Goal: Task Accomplishment & Management: Manage account settings

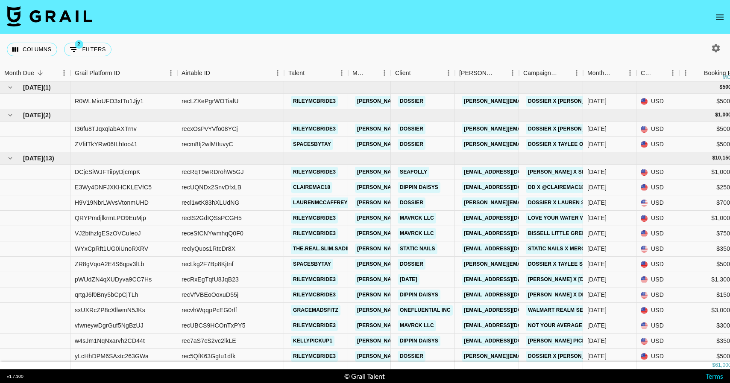
click at [73, 19] on img at bounding box center [49, 16] width 85 height 20
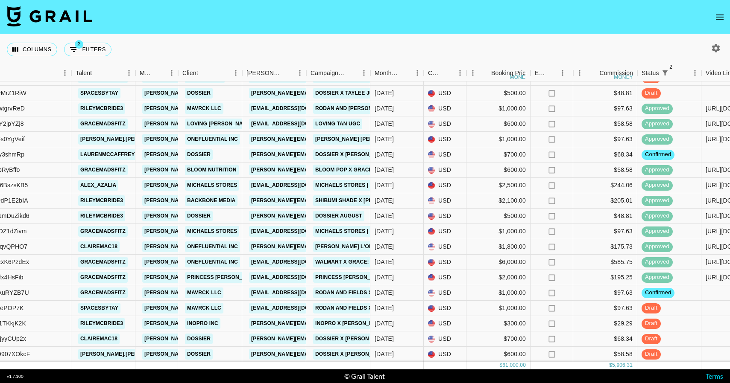
scroll to position [309, 213]
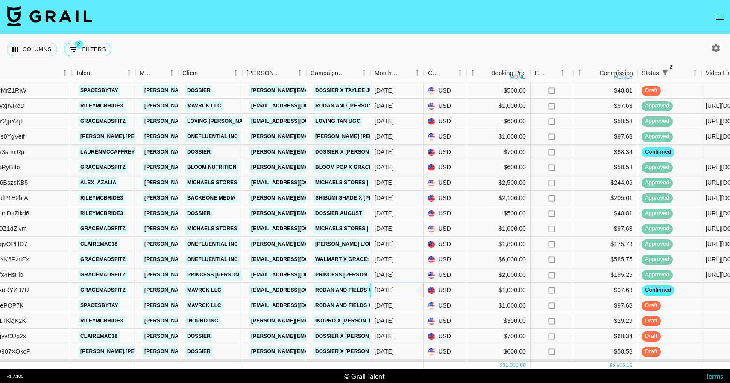
click at [400, 289] on div "[DATE]" at bounding box center [396, 290] width 53 height 15
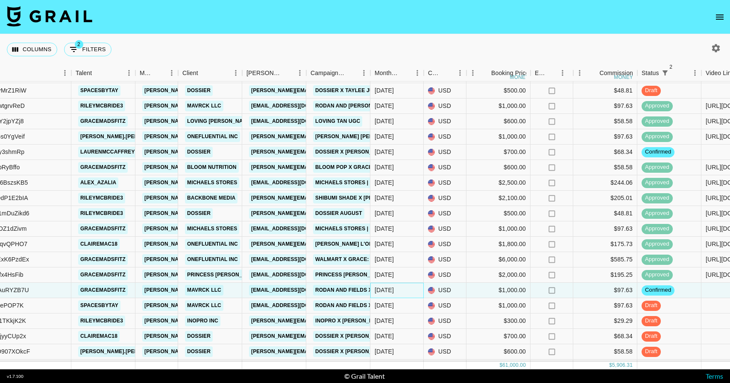
click at [400, 289] on div "[DATE]" at bounding box center [396, 290] width 53 height 15
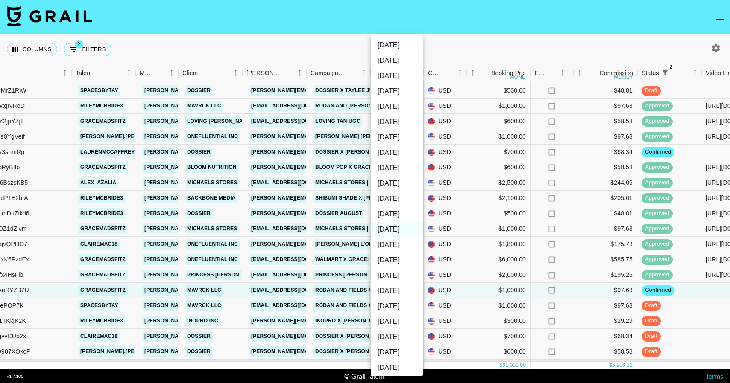
click at [405, 219] on li "[DATE]" at bounding box center [397, 214] width 52 height 15
type input "[DATE]"
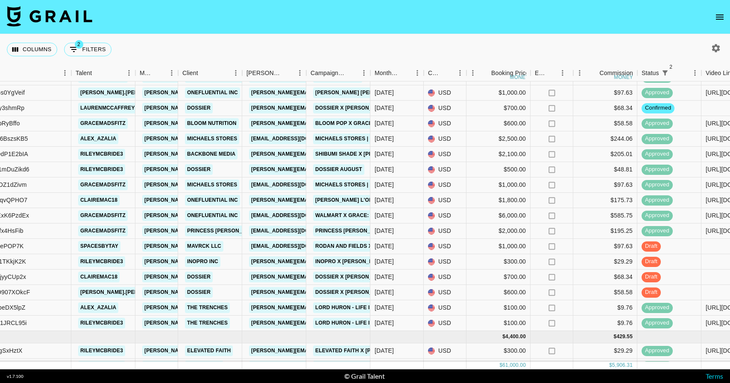
scroll to position [369, 213]
click at [406, 260] on div "[DATE]" at bounding box center [396, 261] width 53 height 15
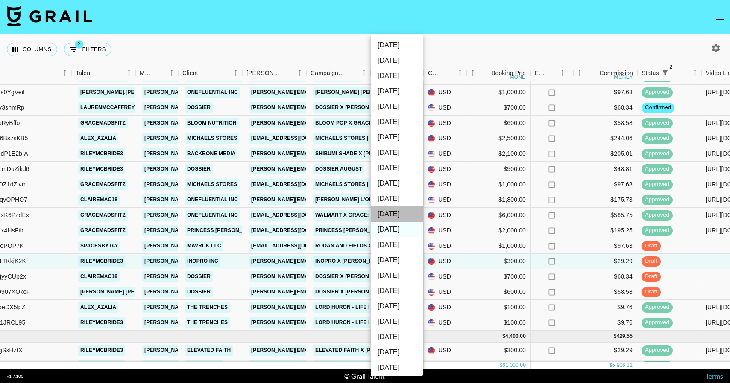
click at [412, 217] on li "[DATE]" at bounding box center [397, 214] width 52 height 15
type input "[DATE]"
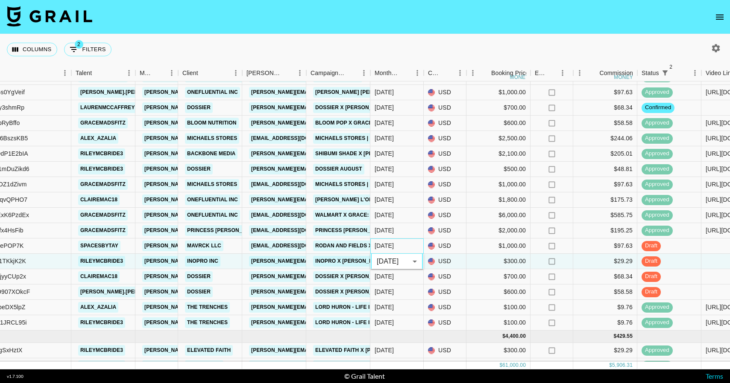
click at [411, 248] on div "[DATE]" at bounding box center [396, 246] width 53 height 15
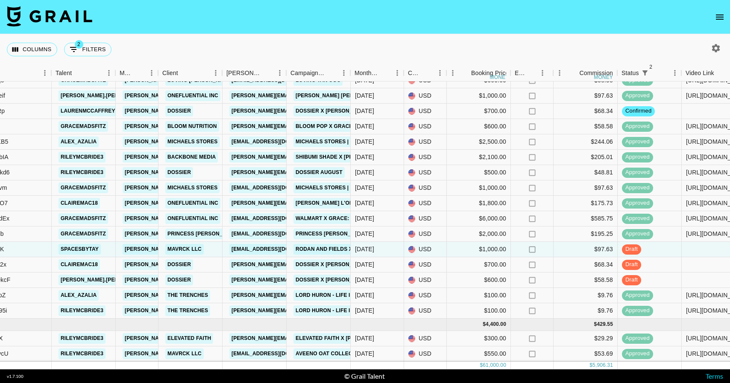
scroll to position [381, 233]
click at [715, 17] on icon "open drawer" at bounding box center [719, 17] width 8 height 5
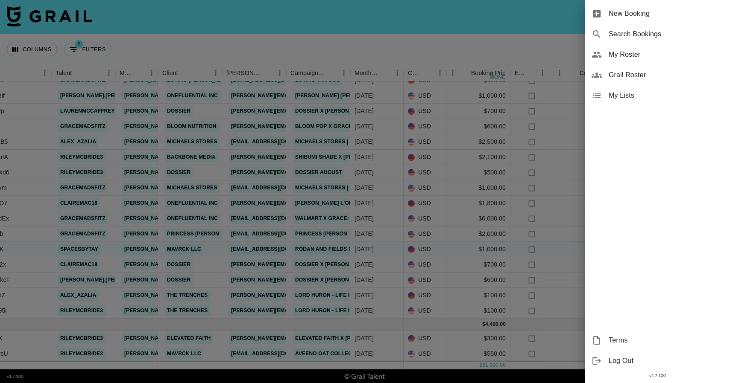
click at [649, 59] on span "My Roster" at bounding box center [665, 55] width 114 height 10
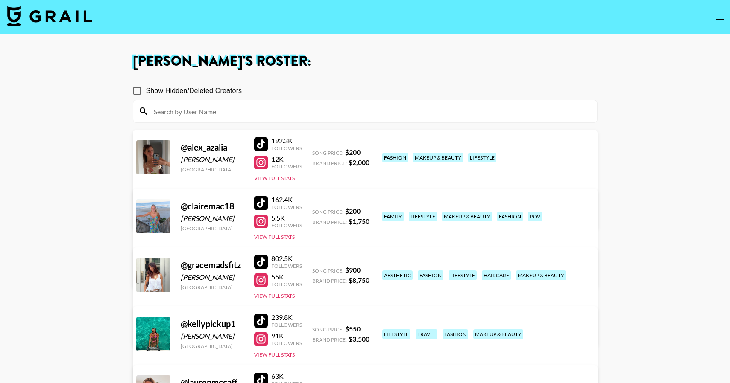
click at [265, 142] on div at bounding box center [261, 144] width 14 height 14
click at [262, 162] on div at bounding box center [261, 163] width 14 height 14
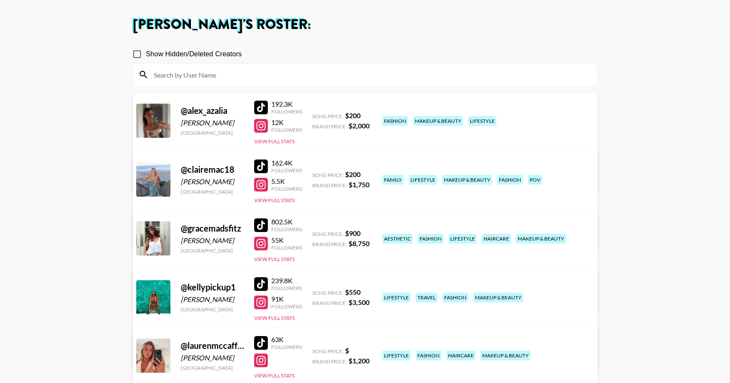
scroll to position [38, 0]
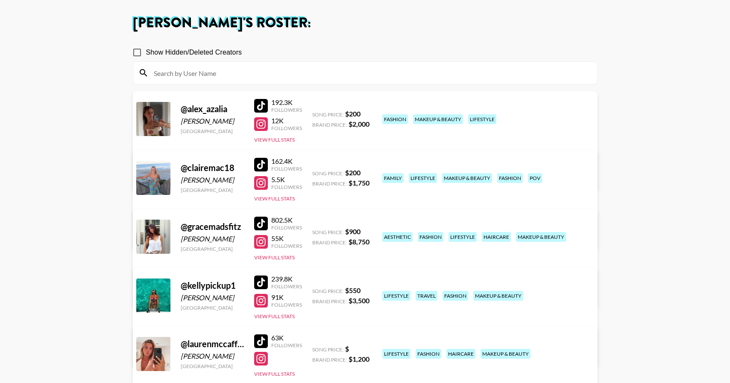
copy div "[PERSON_NAME]"
drag, startPoint x: 224, startPoint y: 181, endPoint x: 179, endPoint y: 181, distance: 45.3
click at [179, 181] on div "@ clairemac18 [PERSON_NAME] [GEOGRAPHIC_DATA] 162.4K Followers 5.5K Followers V…" at bounding box center [365, 199] width 464 height 99
click at [260, 164] on div at bounding box center [261, 165] width 14 height 14
click at [259, 178] on div at bounding box center [261, 183] width 14 height 14
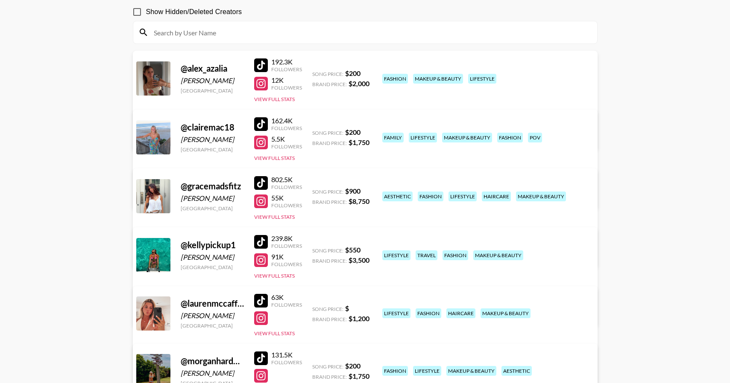
scroll to position [82, 0]
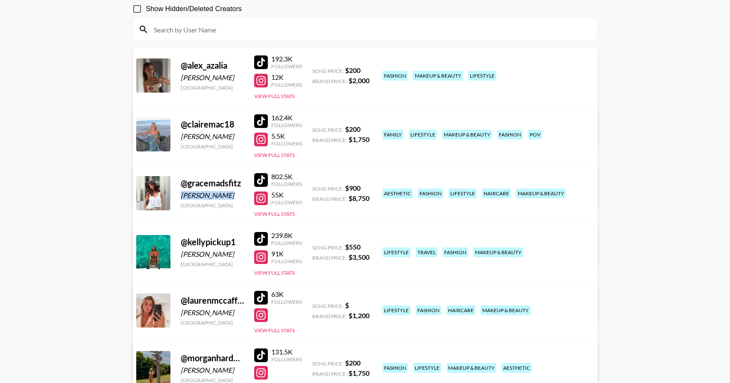
copy div "[PERSON_NAME]"
drag, startPoint x: 224, startPoint y: 194, endPoint x: 179, endPoint y: 196, distance: 44.9
click at [179, 196] on div "@ gracemadsfitz [PERSON_NAME] [GEOGRAPHIC_DATA] 802.5K Followers 55K Followers …" at bounding box center [365, 215] width 464 height 99
click at [258, 180] on div at bounding box center [261, 180] width 14 height 14
click at [262, 199] on div at bounding box center [261, 199] width 14 height 14
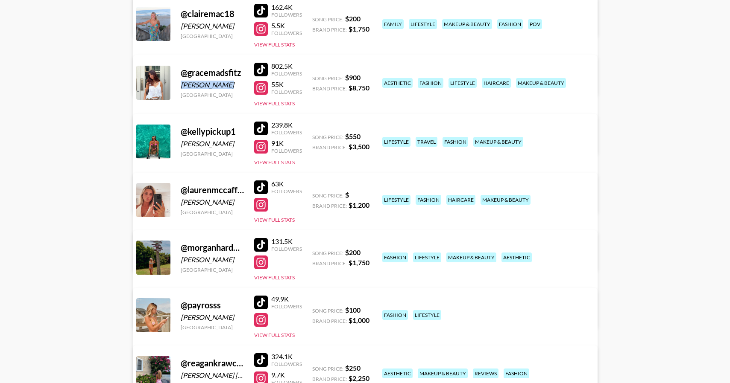
scroll to position [196, 0]
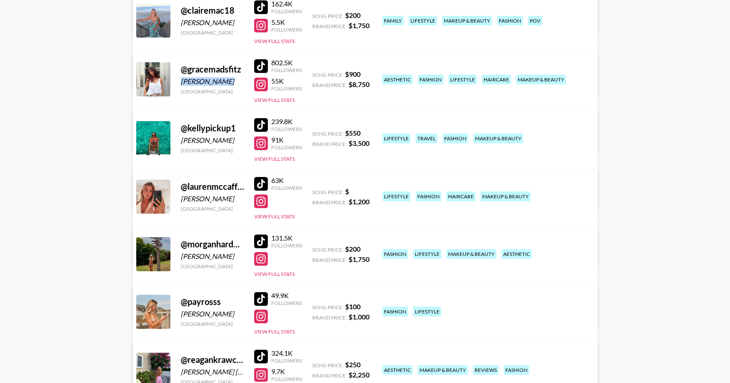
copy div "[PERSON_NAME]"
drag, startPoint x: 224, startPoint y: 200, endPoint x: 179, endPoint y: 201, distance: 44.9
click at [179, 201] on div "@ laurenmccaffrey [PERSON_NAME] [GEOGRAPHIC_DATA] 63K Followers View Full Stats…" at bounding box center [365, 218] width 464 height 98
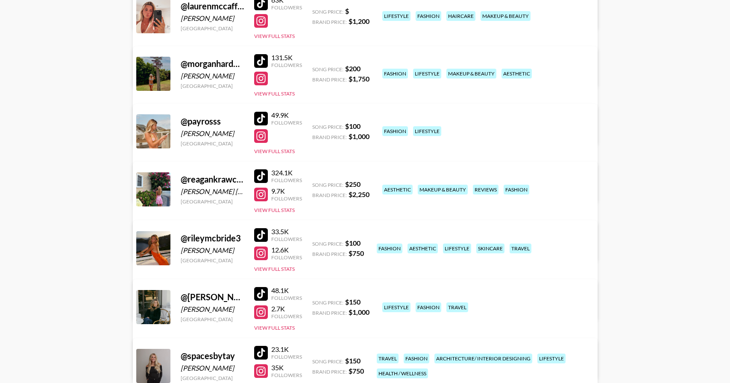
scroll to position [384, 0]
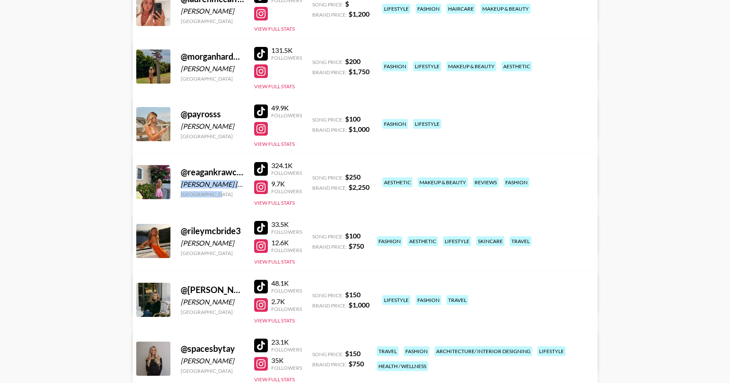
drag, startPoint x: 180, startPoint y: 184, endPoint x: 236, endPoint y: 195, distance: 56.5
click at [236, 195] on div "@ reagankrawczyk [PERSON_NAME] [PERSON_NAME] [GEOGRAPHIC_DATA]" at bounding box center [212, 182] width 63 height 31
click at [223, 169] on div "@ reagankrawczyk" at bounding box center [212, 172] width 63 height 11
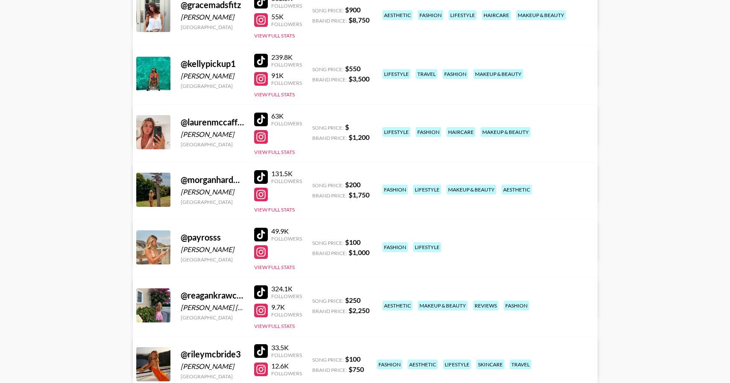
scroll to position [260, 0]
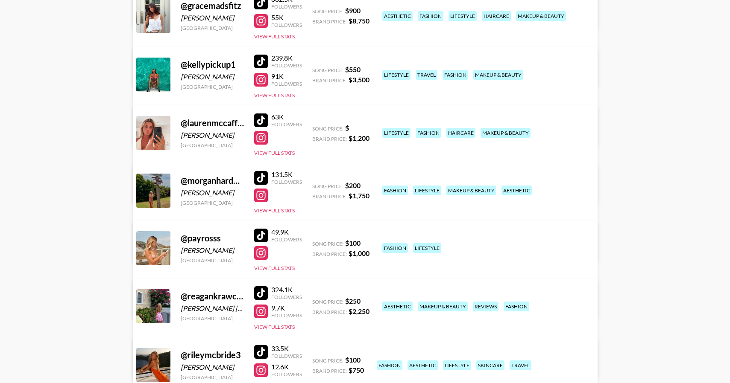
click at [266, 123] on div at bounding box center [261, 121] width 14 height 14
click at [258, 176] on div at bounding box center [261, 178] width 14 height 14
click at [258, 234] on div at bounding box center [261, 236] width 14 height 14
click at [260, 141] on div at bounding box center [261, 138] width 14 height 14
click at [260, 196] on div at bounding box center [261, 196] width 14 height 14
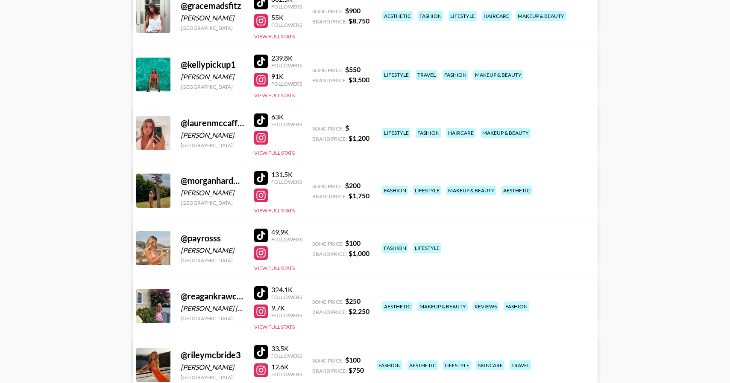
click at [255, 254] on div at bounding box center [261, 253] width 14 height 14
click at [368, 301] on link "View/Edit Details" at bounding box center [258, 305] width 220 height 9
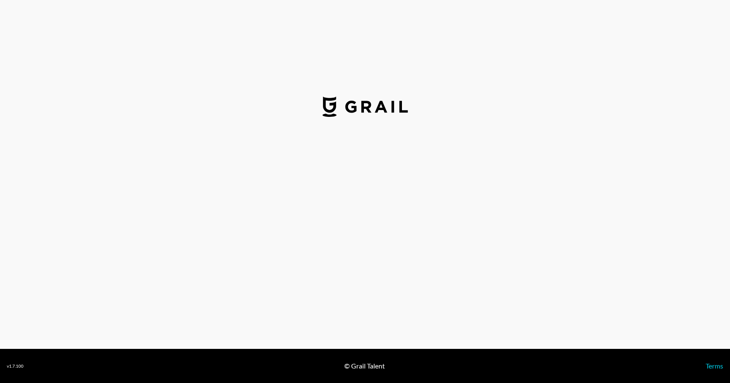
select select "USD"
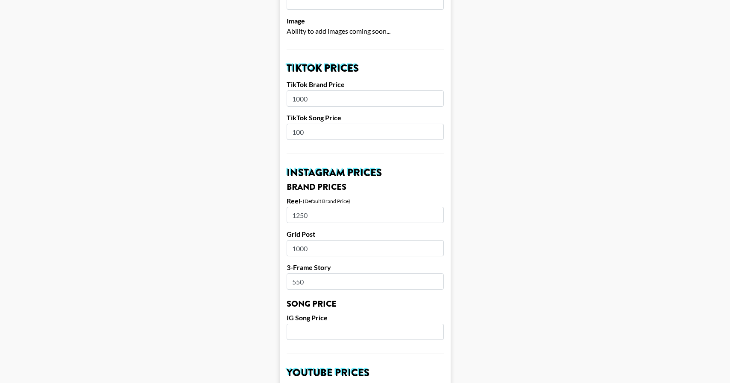
scroll to position [269, 0]
